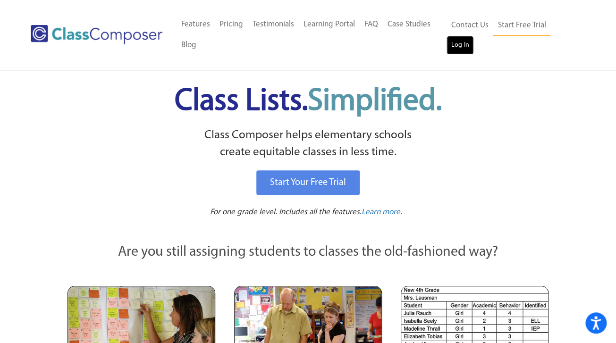
click at [463, 45] on link "Log In" at bounding box center [460, 45] width 27 height 19
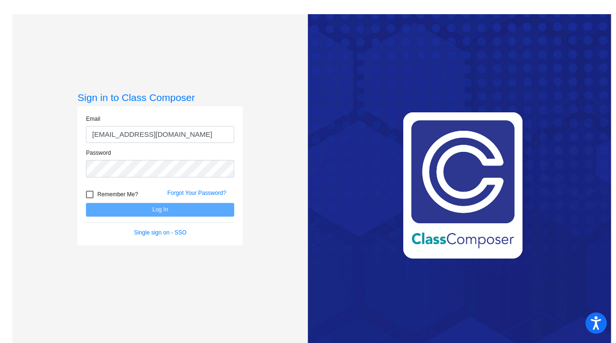
type input "[EMAIL_ADDRESS][DOMAIN_NAME]"
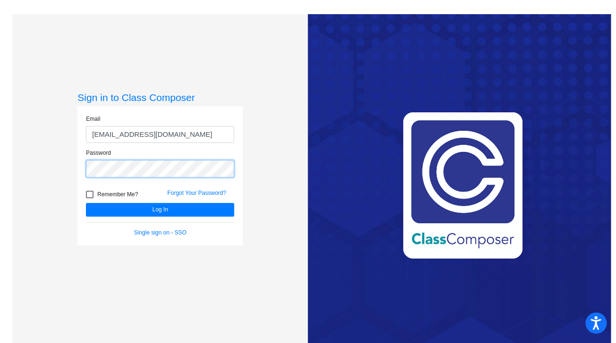
click at [86, 203] on button "Log In" at bounding box center [160, 210] width 148 height 14
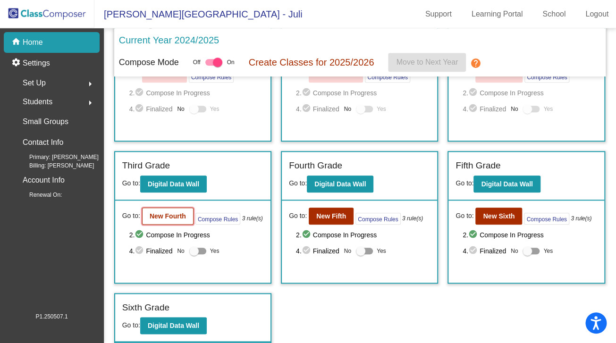
click at [176, 214] on b "New Fourth" at bounding box center [168, 216] width 36 height 8
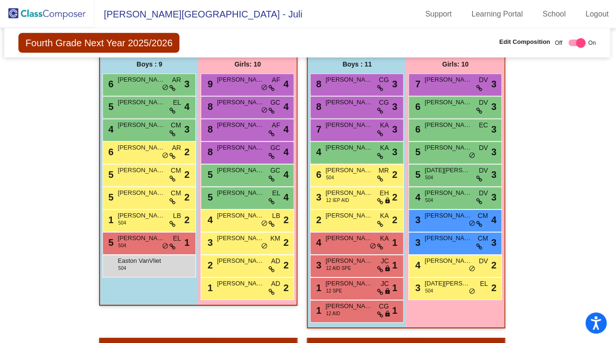
scroll to position [966, 0]
